Goal: Task Accomplishment & Management: Manage account settings

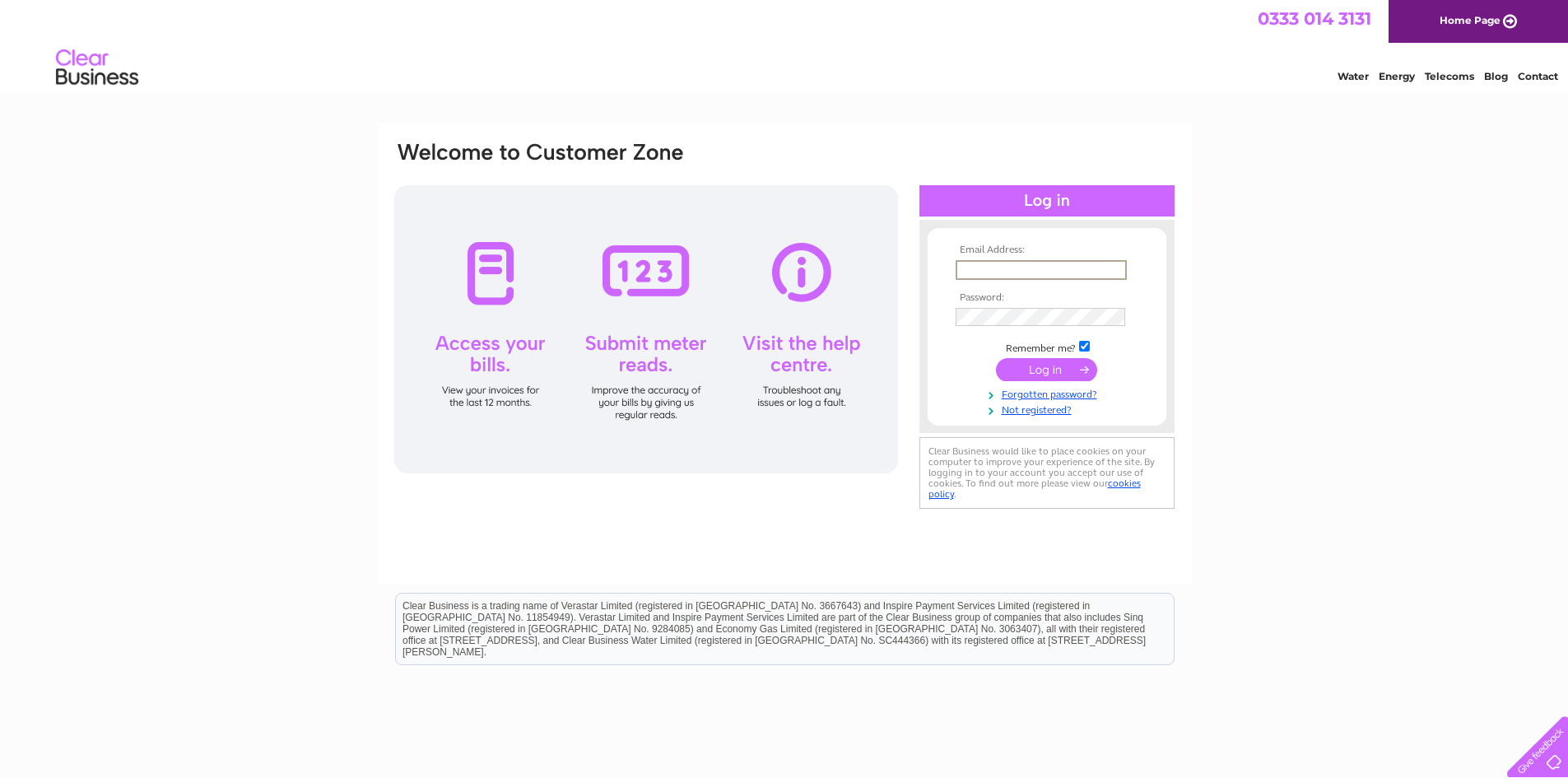
click at [997, 269] on input "text" at bounding box center [1042, 269] width 171 height 20
type input "info@trproperties.uk"
click at [1063, 373] on input "submit" at bounding box center [1047, 369] width 101 height 23
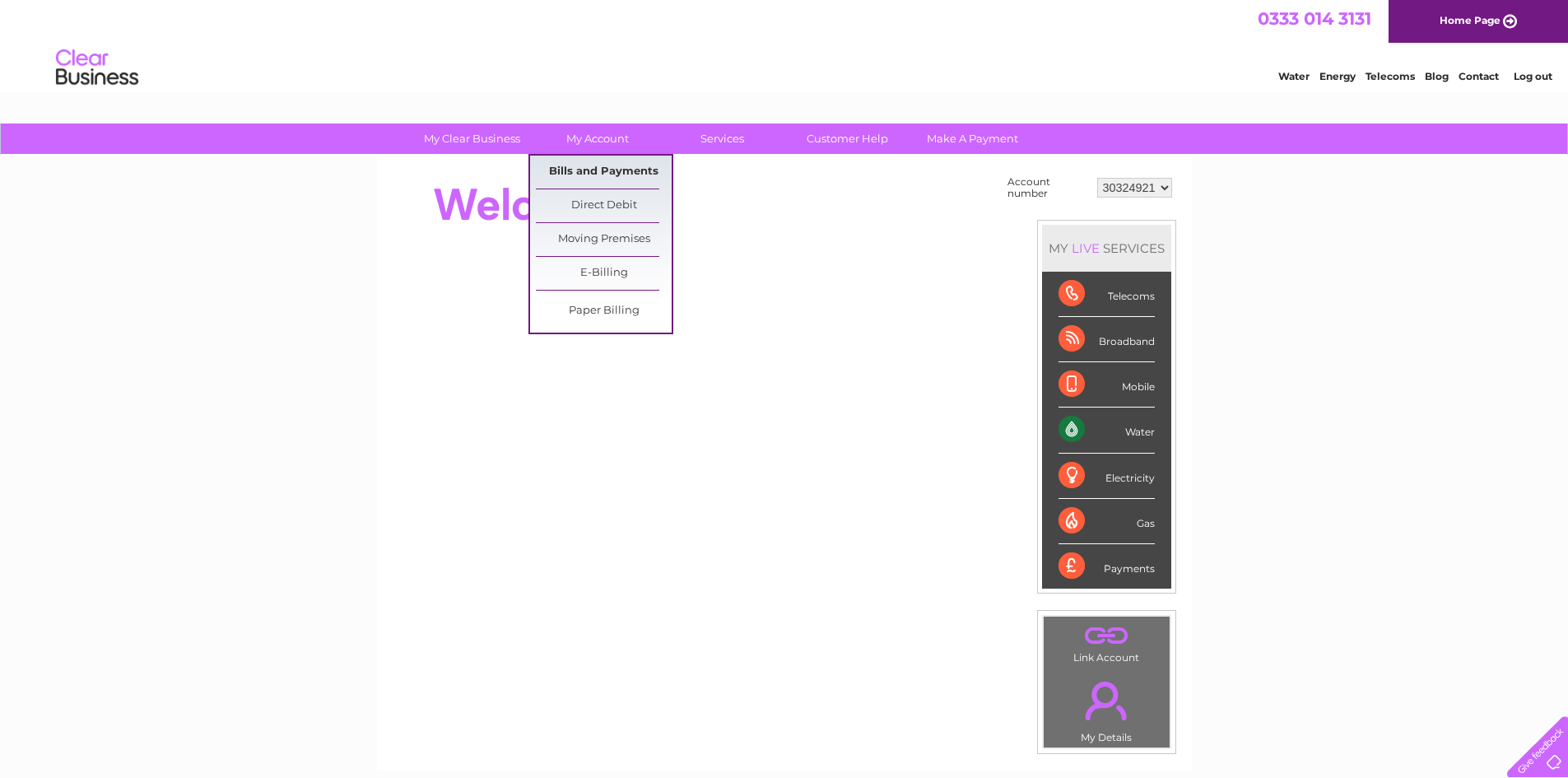
click at [593, 167] on link "Bills and Payments" at bounding box center [604, 171] width 136 height 32
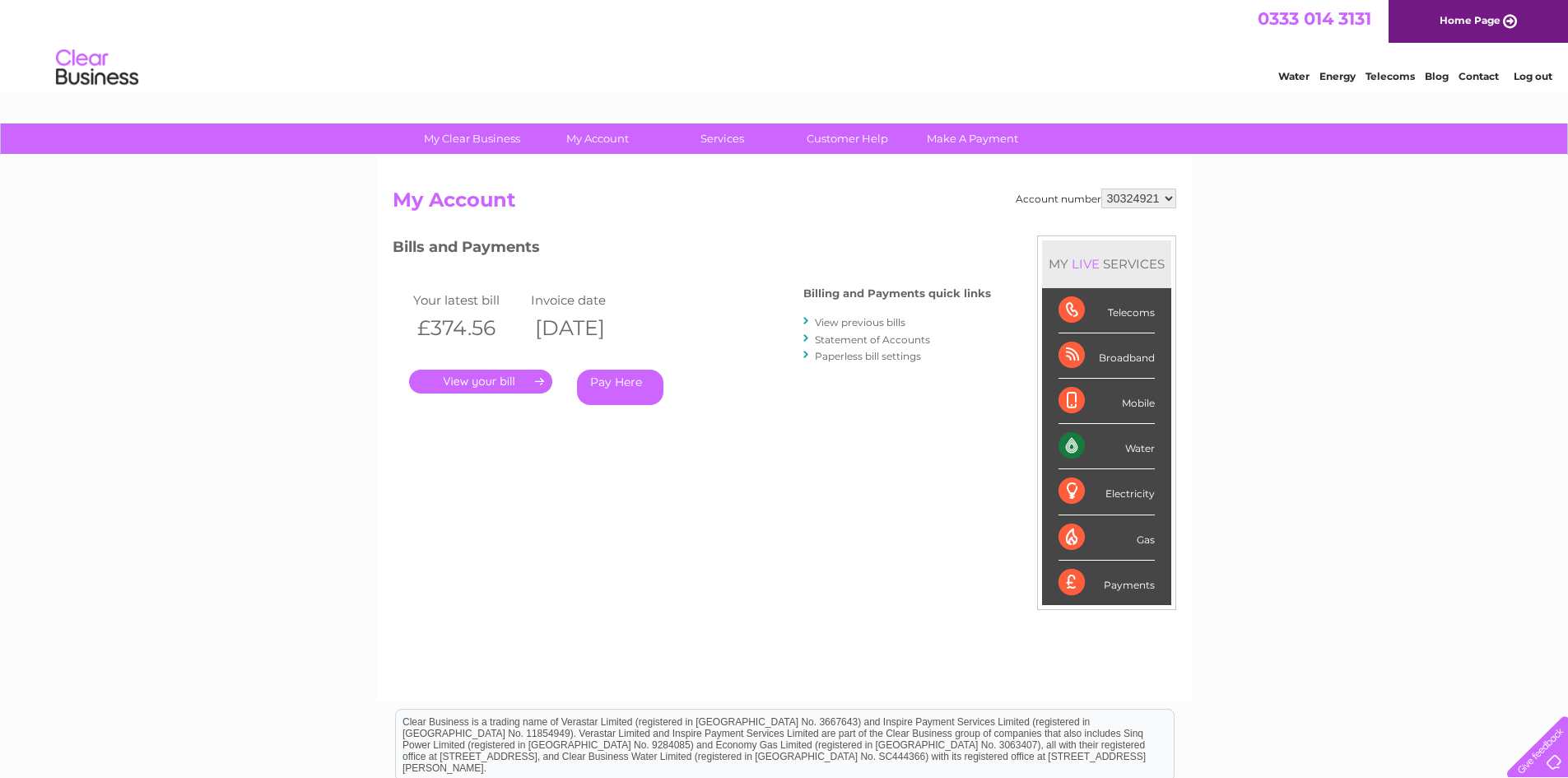
click at [1123, 498] on div "Electricity" at bounding box center [1107, 492] width 96 height 45
click at [1067, 494] on div "Electricity" at bounding box center [1107, 492] width 96 height 45
click at [864, 321] on link "View previous bills" at bounding box center [860, 322] width 90 height 13
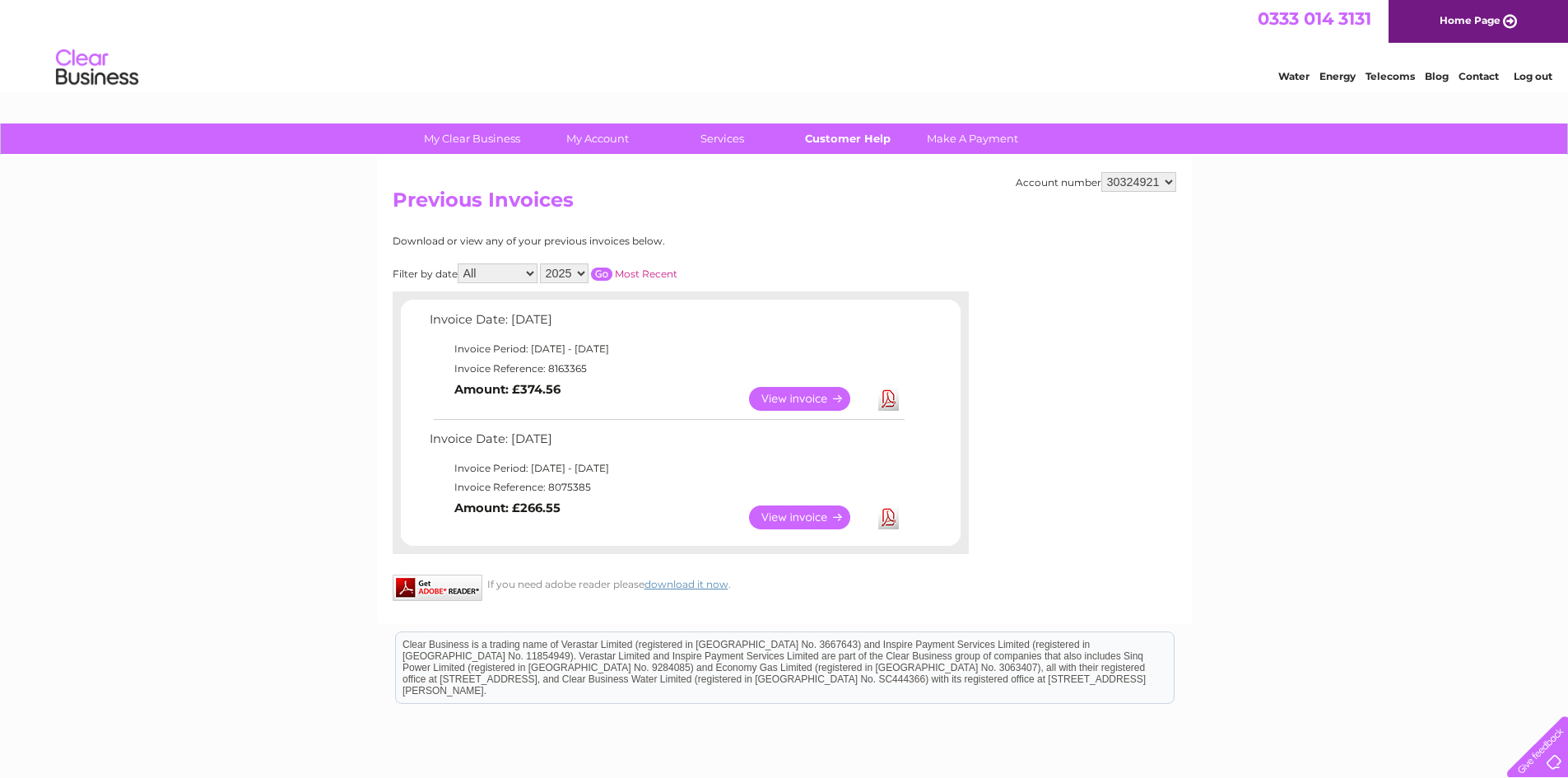
click at [845, 139] on link "Customer Help" at bounding box center [847, 139] width 136 height 30
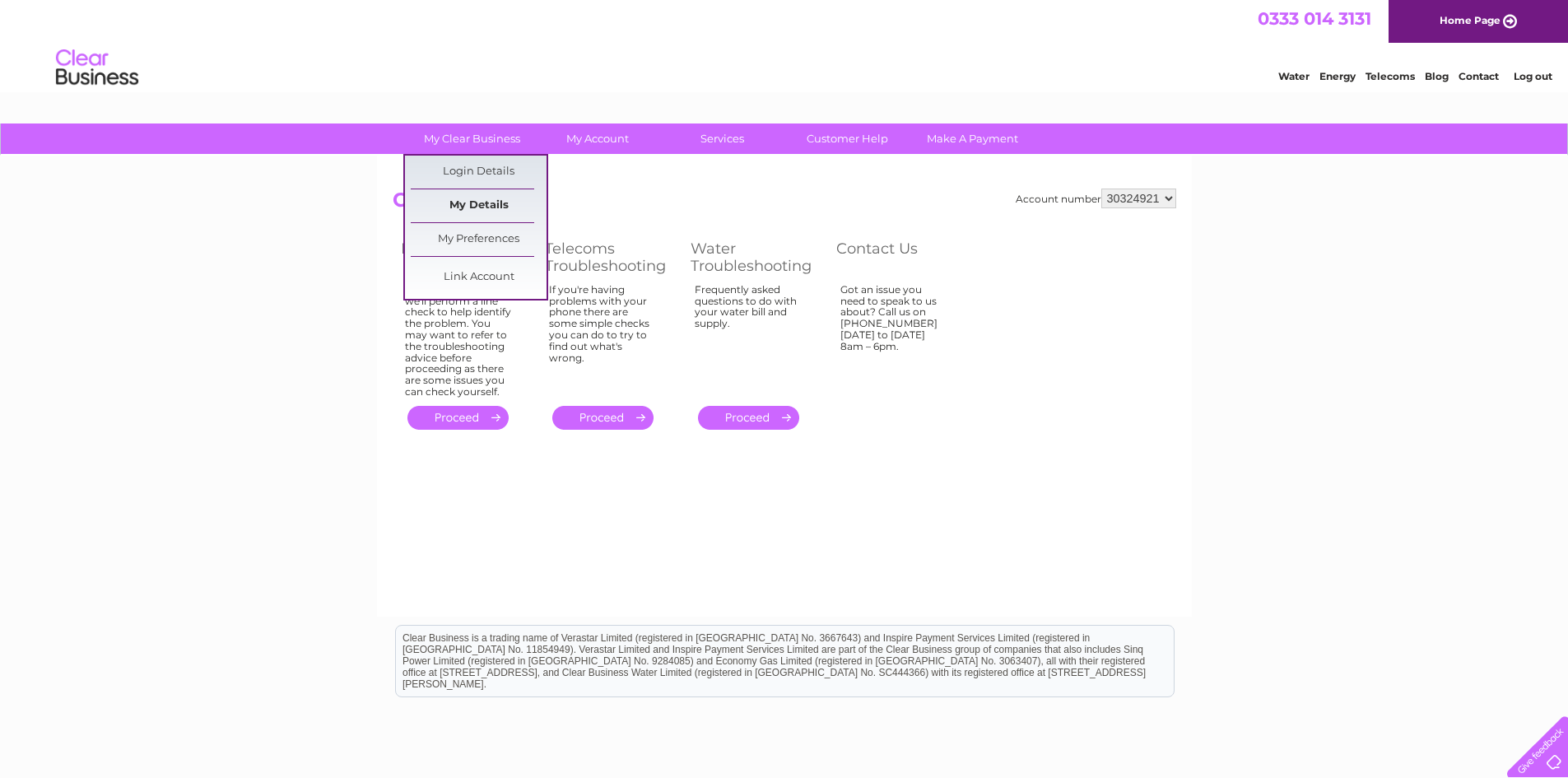
click at [476, 205] on link "My Details" at bounding box center [479, 205] width 136 height 32
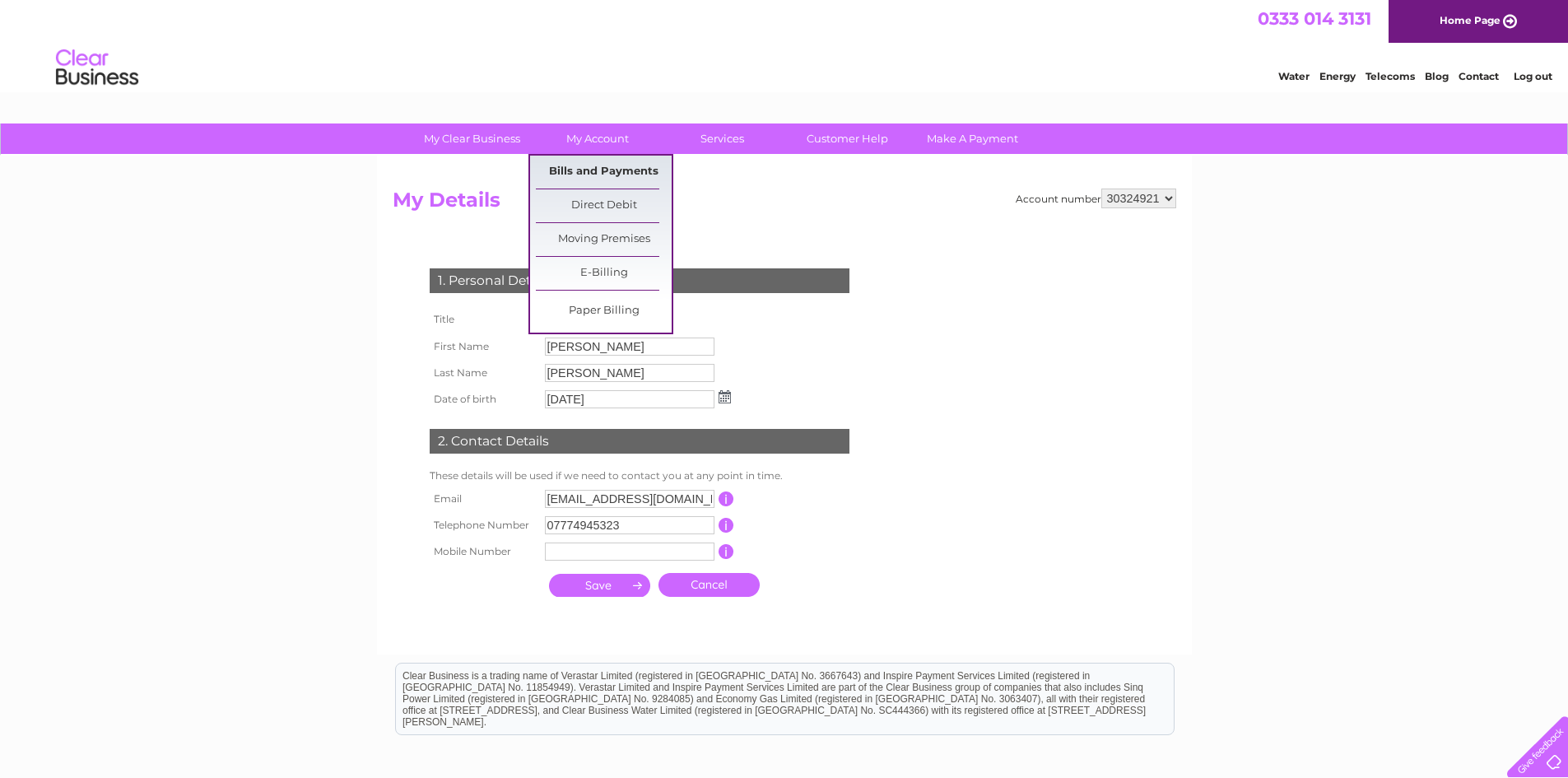
click at [600, 169] on link "Bills and Payments" at bounding box center [604, 171] width 136 height 32
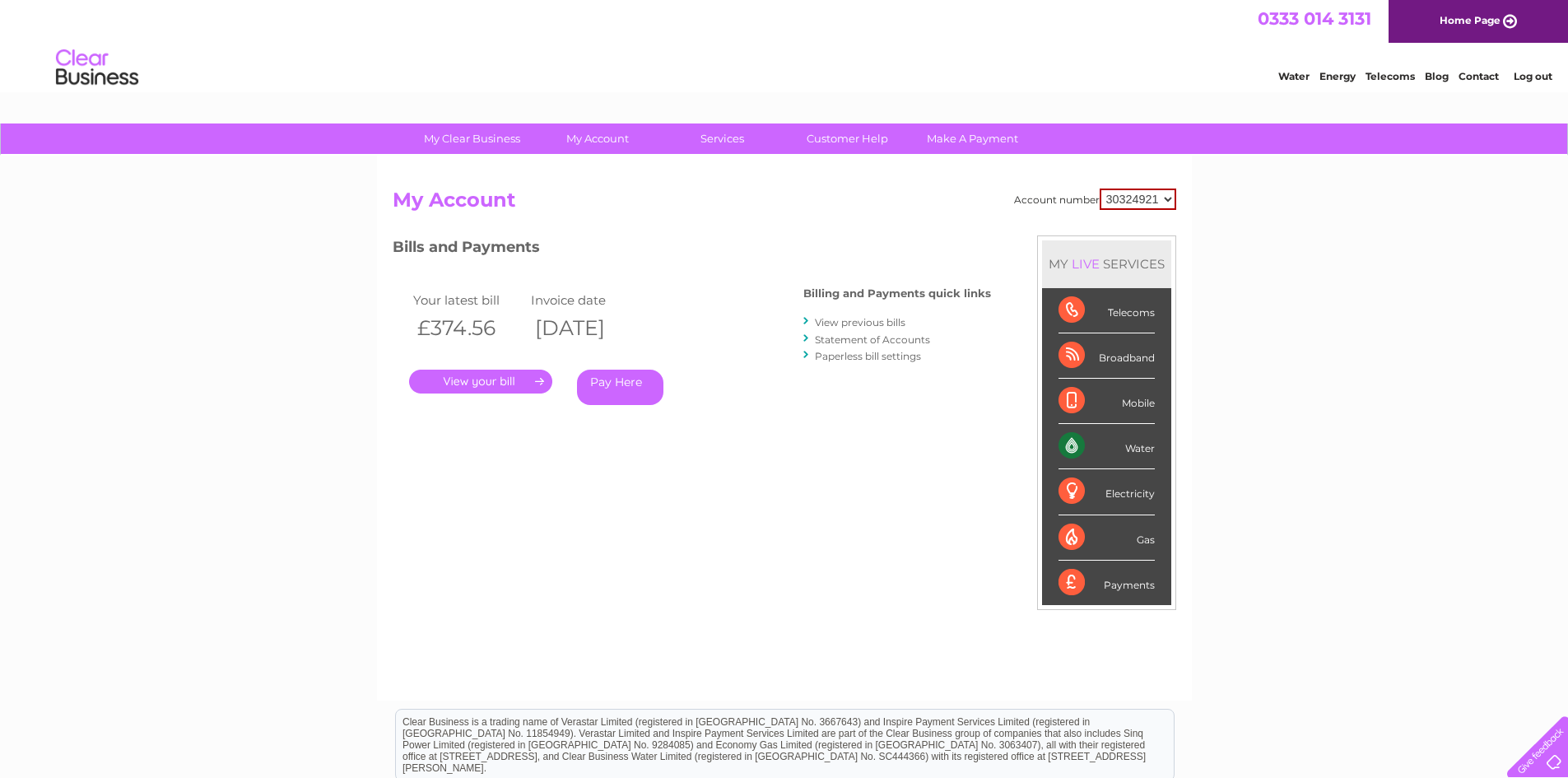
click at [490, 378] on link "." at bounding box center [481, 382] width 144 height 24
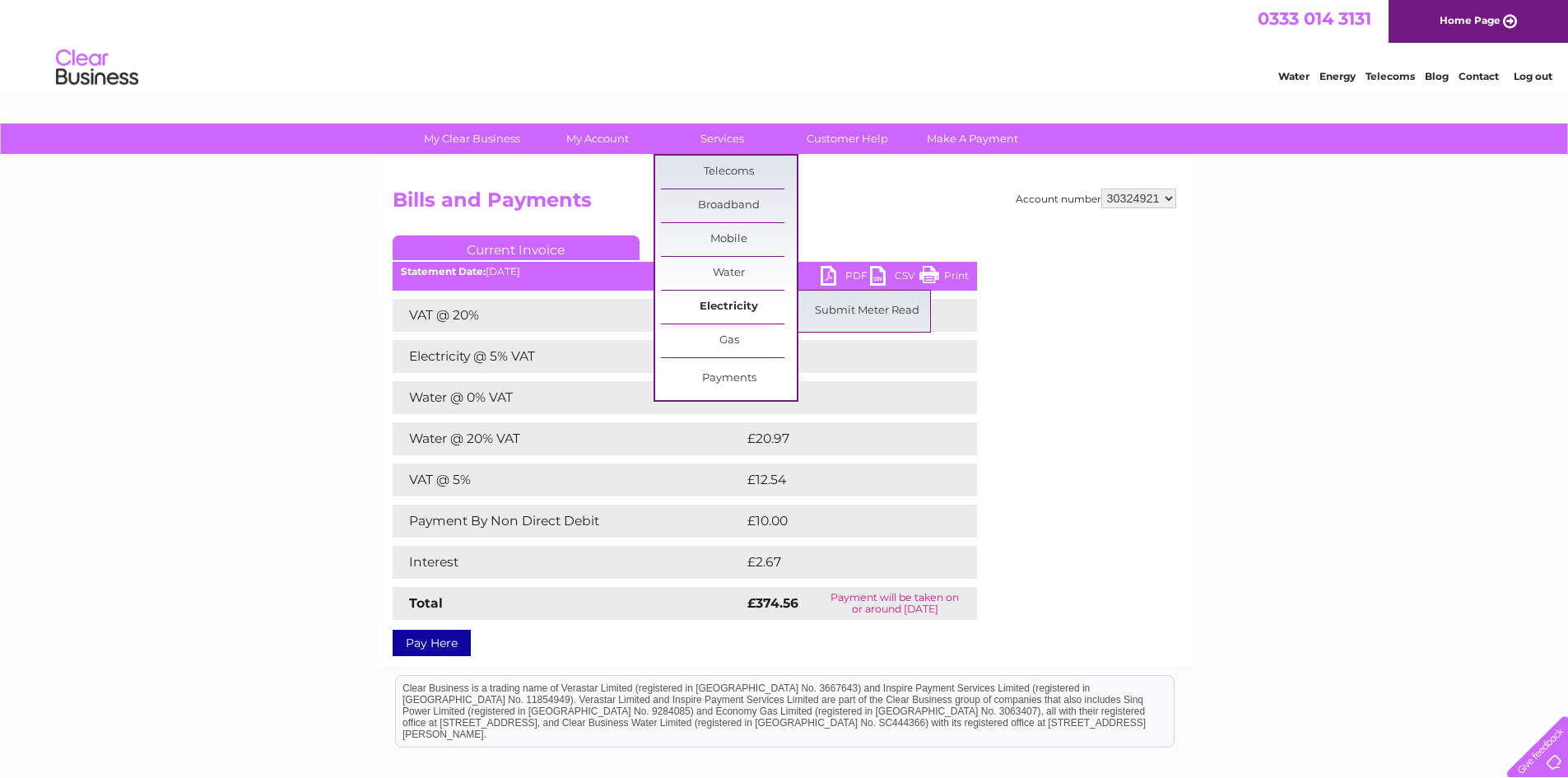
click at [722, 307] on link "Electricity" at bounding box center [729, 306] width 136 height 32
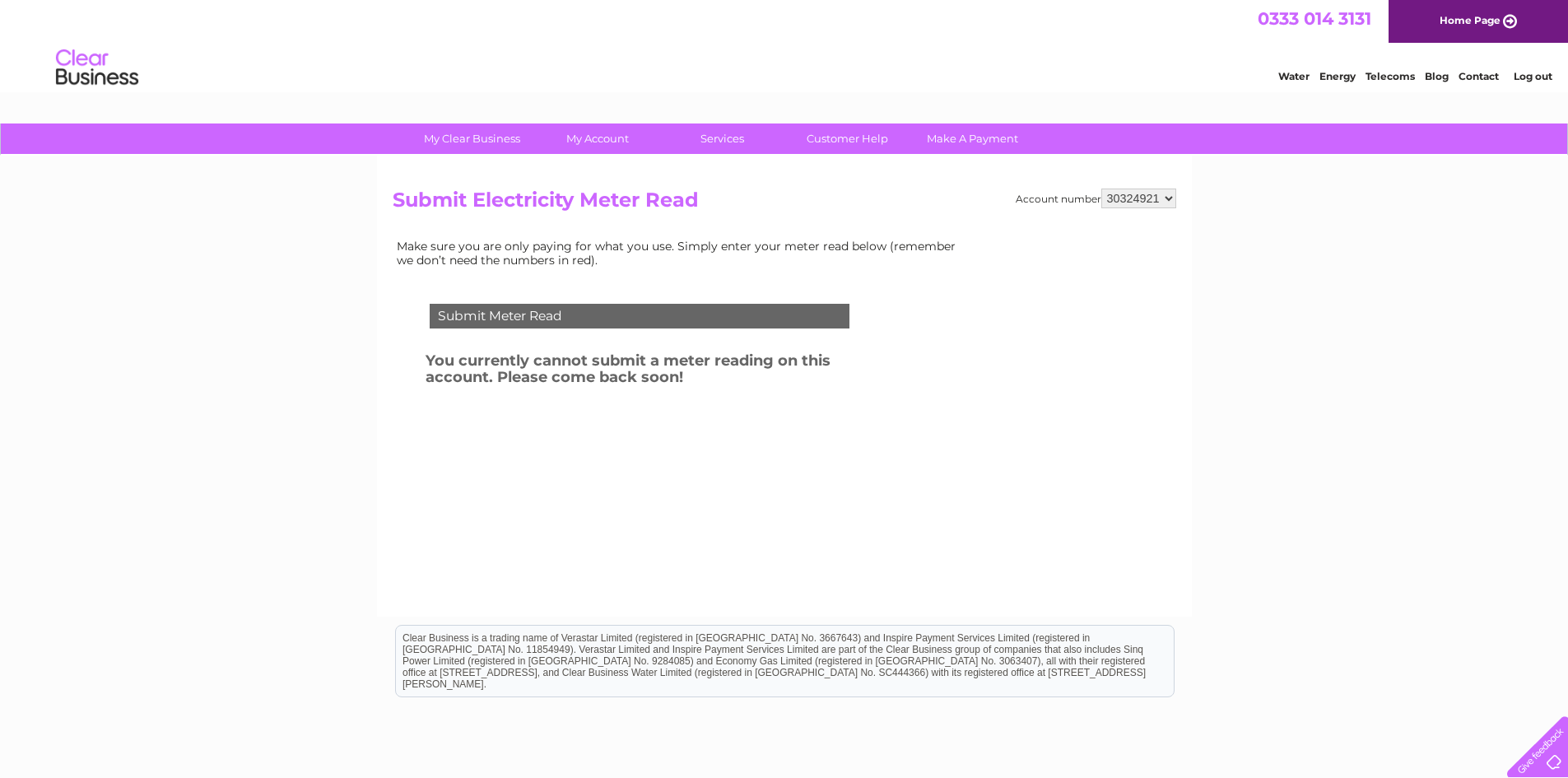
click at [549, 311] on div "Submit Meter Read" at bounding box center [639, 316] width 420 height 25
click at [1468, 77] on link "Contact" at bounding box center [1478, 76] width 40 height 13
